Goal: Information Seeking & Learning: Find specific page/section

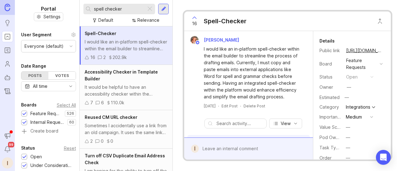
scroll to position [273, 0]
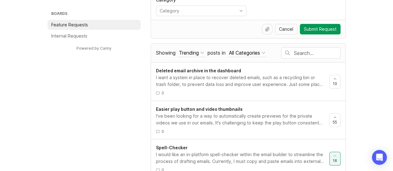
scroll to position [102, 0]
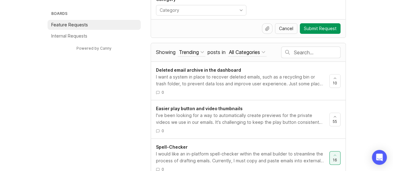
click at [297, 52] on input "text" at bounding box center [317, 52] width 46 height 7
type input "spell"
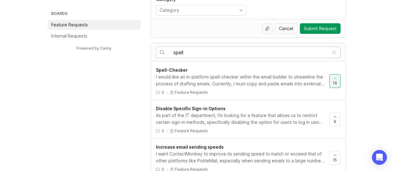
click at [250, 74] on div "I would like an in-platform spell-checker within the email builder to streamlin…" at bounding box center [240, 81] width 168 height 14
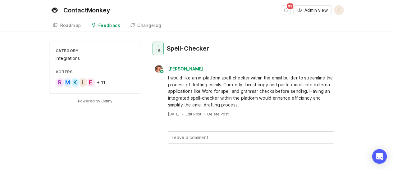
scroll to position [102, 0]
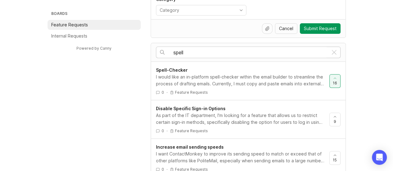
drag, startPoint x: 212, startPoint y: 51, endPoint x: 163, endPoint y: 53, distance: 49.1
click at [163, 53] on div "spell" at bounding box center [242, 52] width 172 height 11
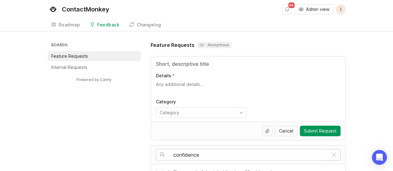
drag, startPoint x: 218, startPoint y: 154, endPoint x: 125, endPoint y: 143, distance: 93.4
type input "spell check"
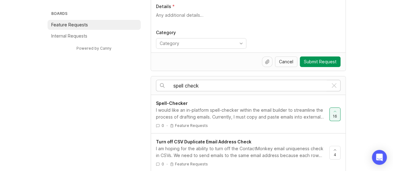
scroll to position [70, 0]
